Goal: Find specific page/section: Find specific page/section

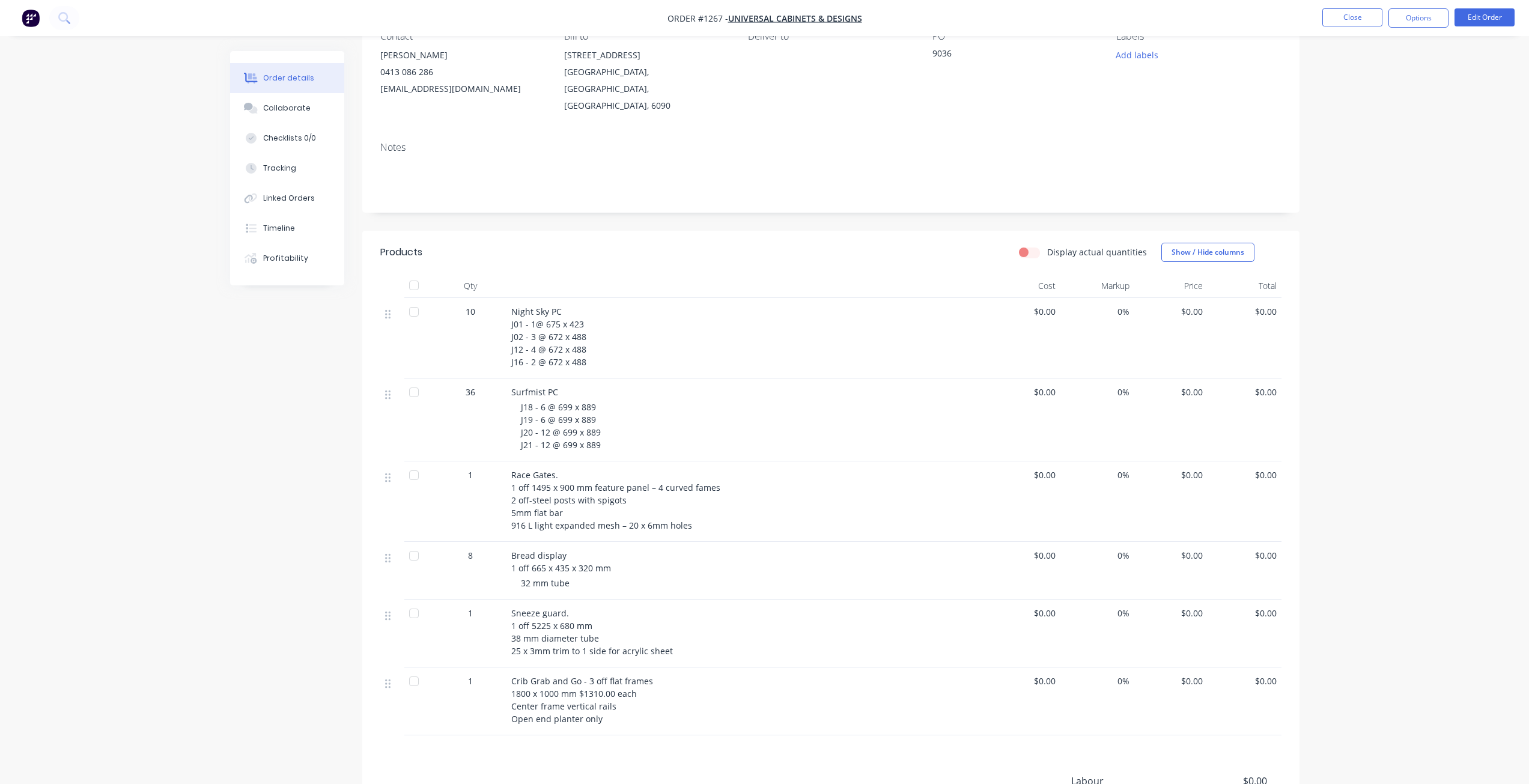
scroll to position [119, 0]
click at [1378, 12] on button "Close" at bounding box center [1352, 17] width 60 height 18
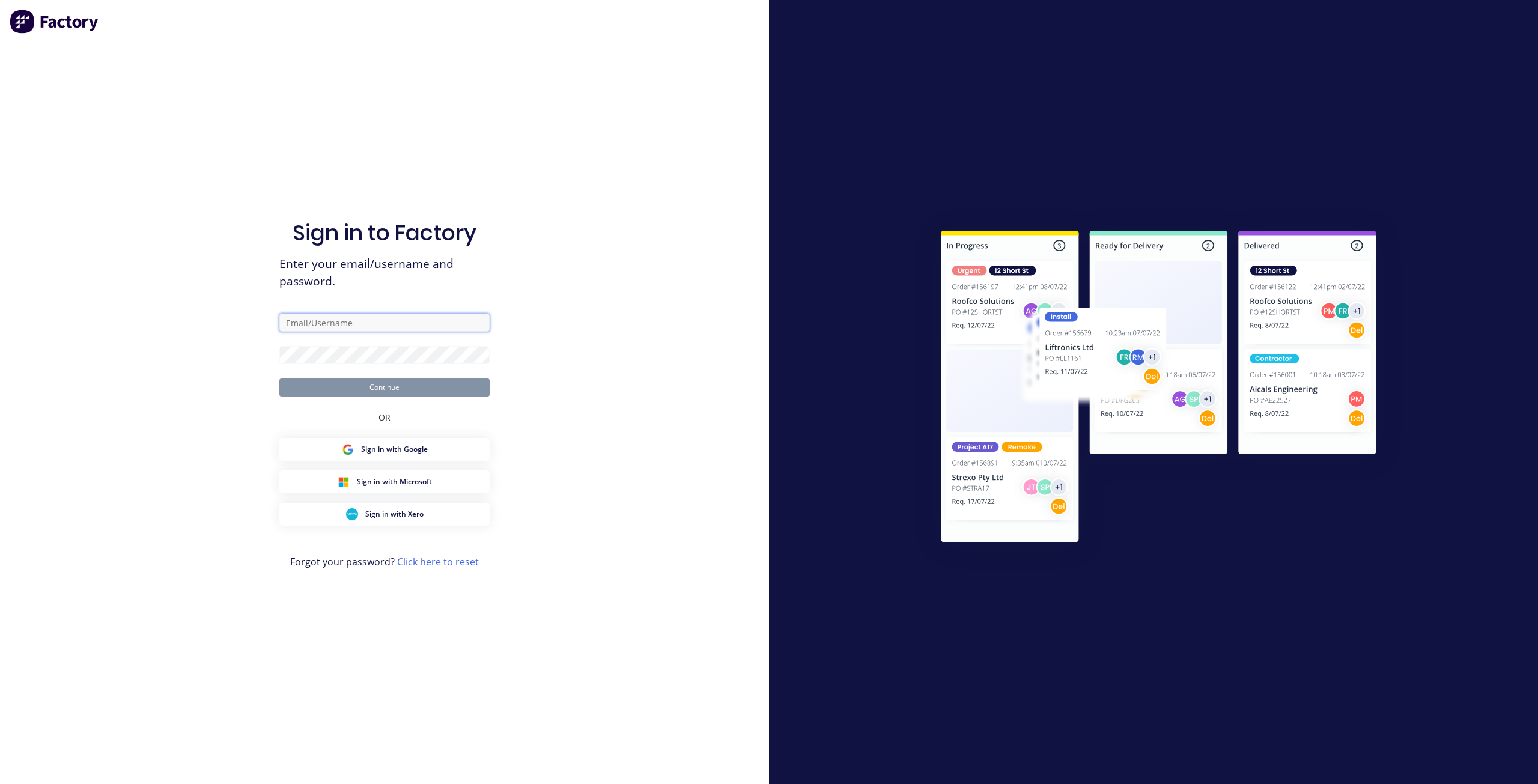
type input "[EMAIL_ADDRESS][DOMAIN_NAME]"
click at [25, 15] on img at bounding box center [54, 21] width 90 height 24
click at [416, 395] on button "Continue" at bounding box center [384, 387] width 210 height 18
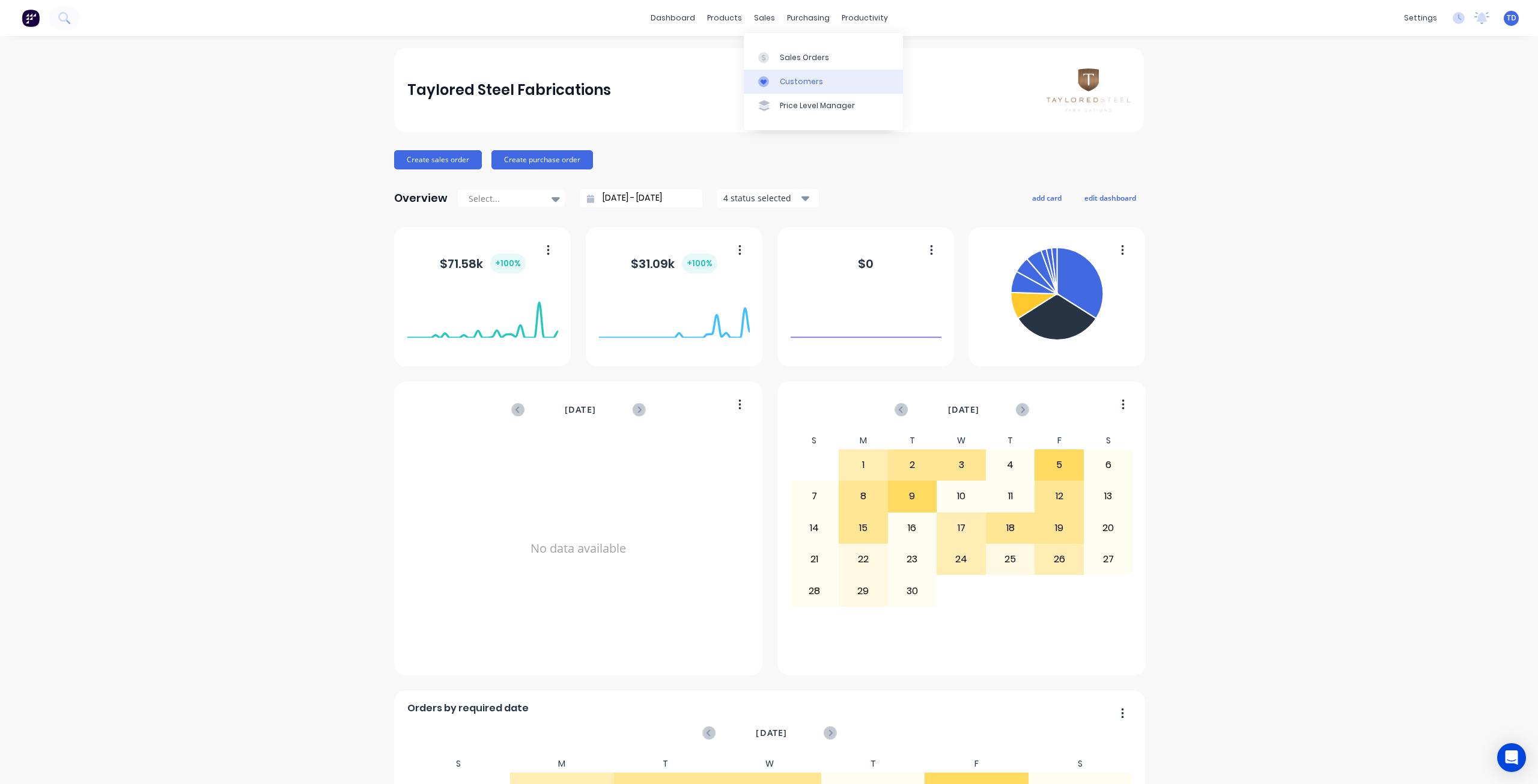
click at [795, 75] on link "Customers" at bounding box center [823, 81] width 159 height 24
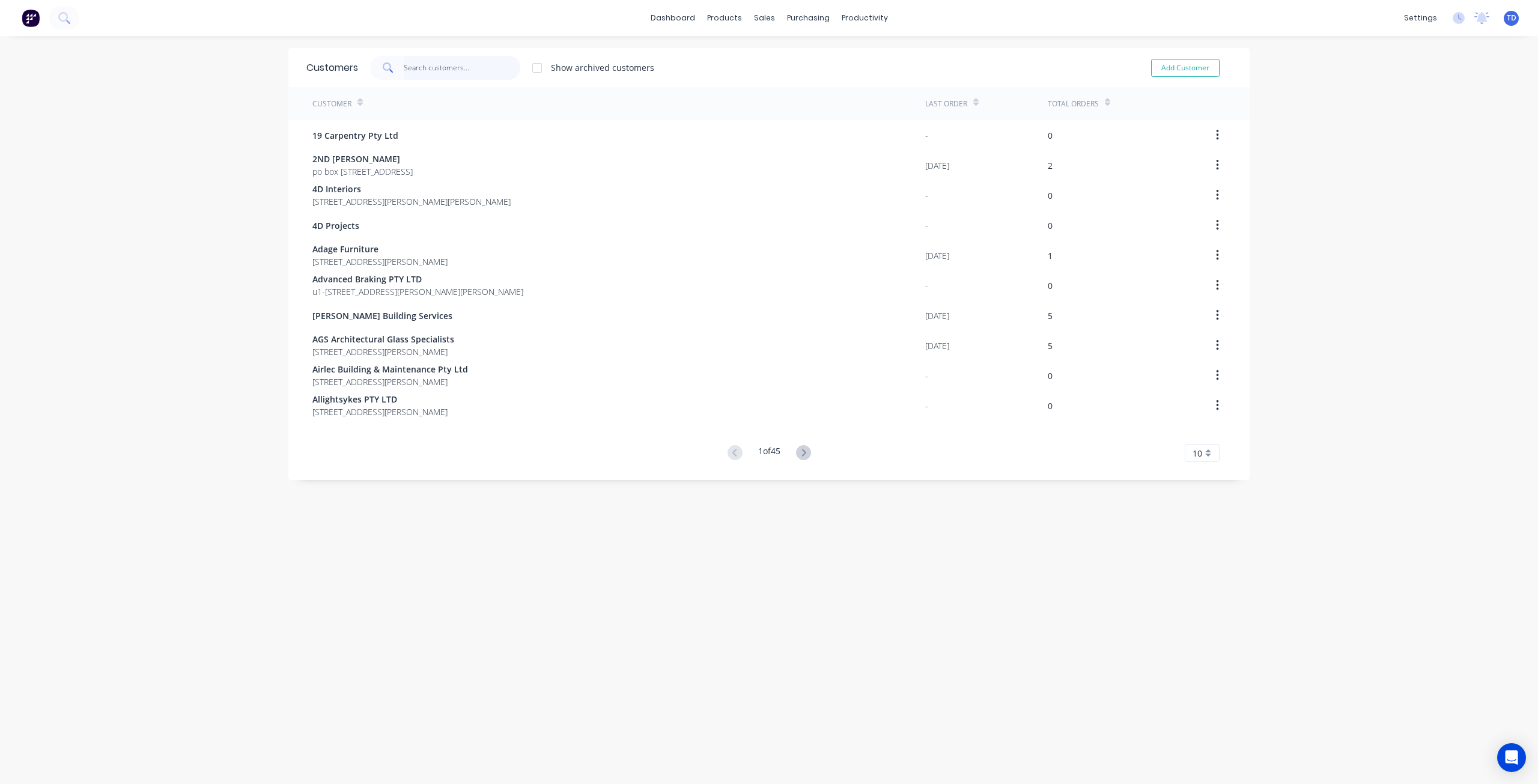
click at [452, 77] on input "text" at bounding box center [462, 68] width 117 height 24
click at [800, 57] on div "Sales Orders" at bounding box center [804, 57] width 49 height 11
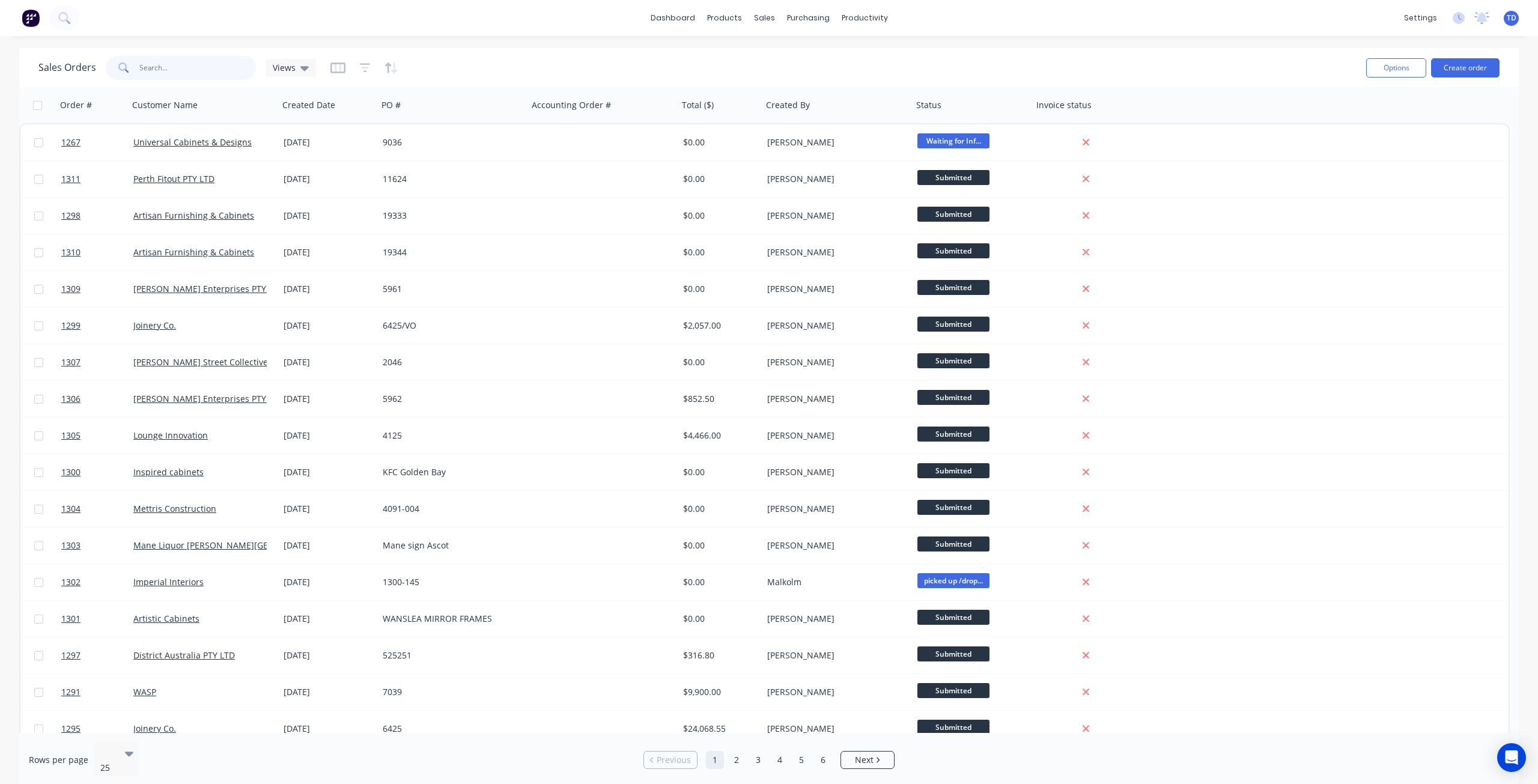
click at [222, 61] on input "text" at bounding box center [198, 68] width 117 height 24
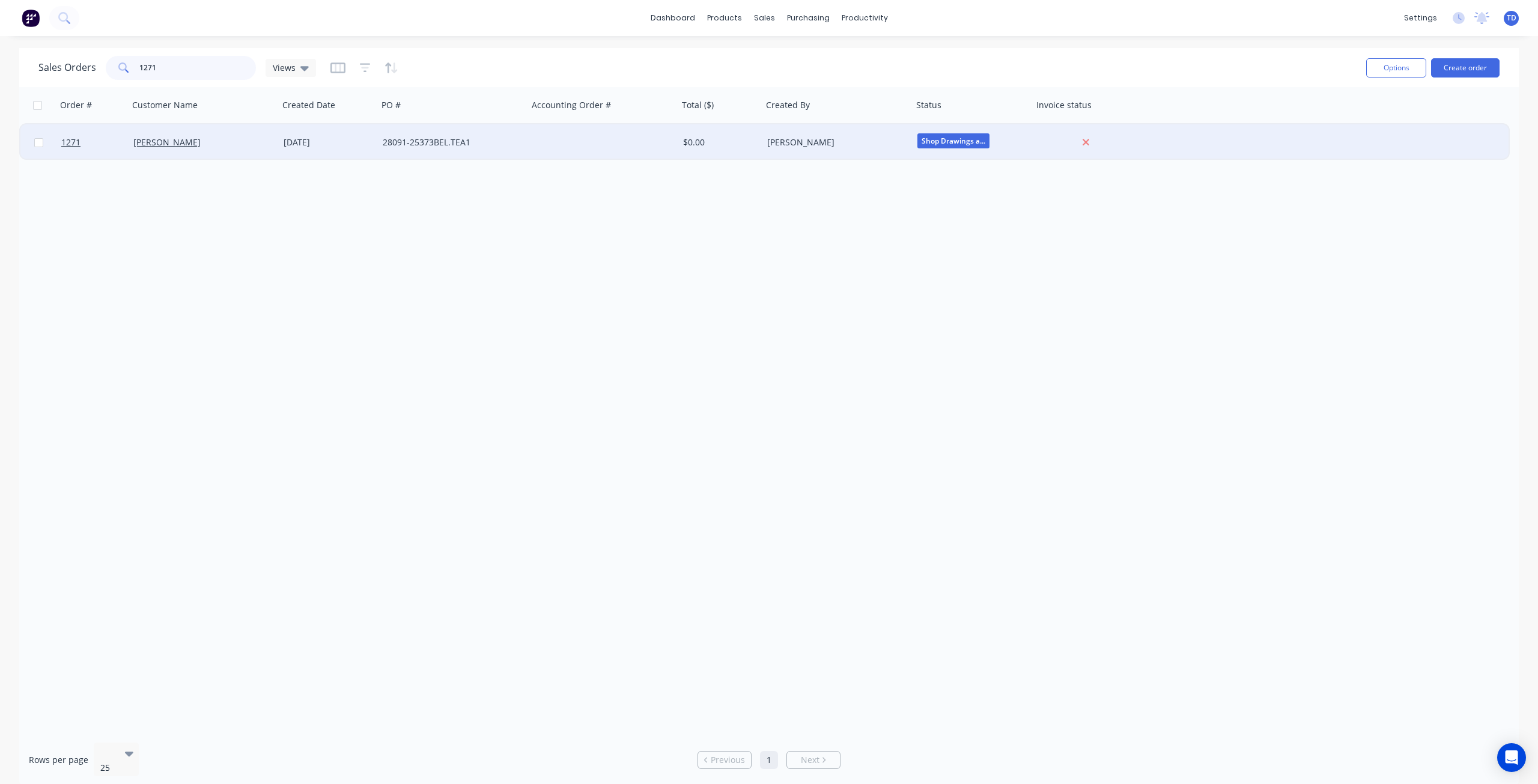
type input "1271"
click at [267, 144] on div "[PERSON_NAME]" at bounding box center [203, 142] width 141 height 12
